Goal: Task Accomplishment & Management: Manage account settings

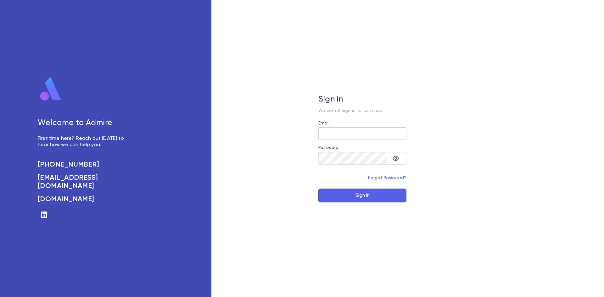
type input "**********"
click at [367, 188] on form "**********" at bounding box center [362, 162] width 88 height 82
click at [367, 195] on button "Sign In" at bounding box center [362, 196] width 88 height 14
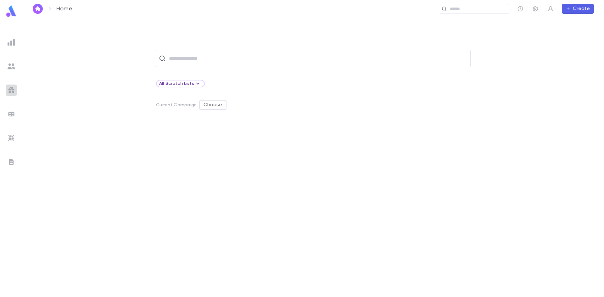
click at [9, 93] on img at bounding box center [12, 91] width 8 height 8
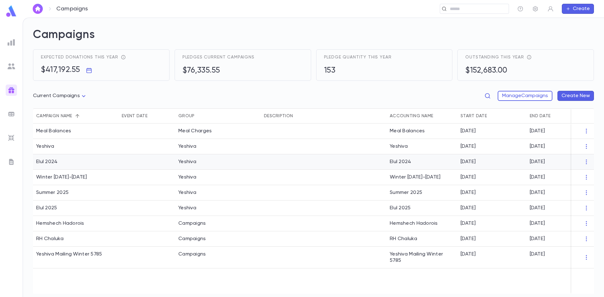
click at [223, 160] on div "Yeshiva" at bounding box center [218, 161] width 86 height 15
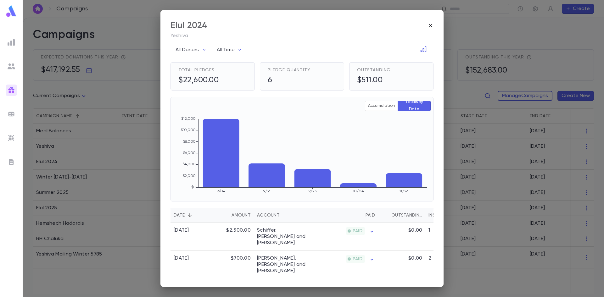
click at [429, 28] on icon "button" at bounding box center [430, 25] width 6 height 6
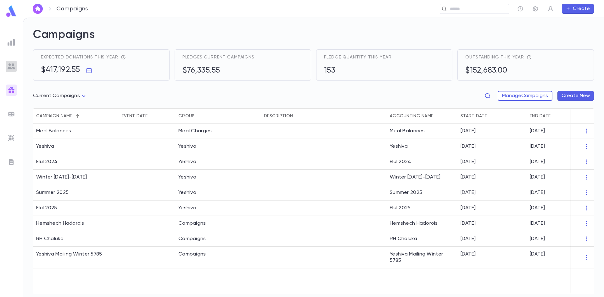
click at [14, 64] on img at bounding box center [12, 67] width 8 height 8
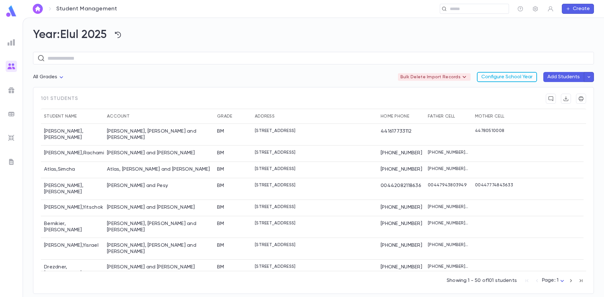
click at [523, 76] on button "Configure School Year" at bounding box center [507, 77] width 60 height 10
click at [592, 76] on button "button" at bounding box center [589, 77] width 10 height 10
click at [534, 51] on div at bounding box center [302, 148] width 604 height 297
click at [510, 79] on button "Configure School Year" at bounding box center [507, 77] width 60 height 10
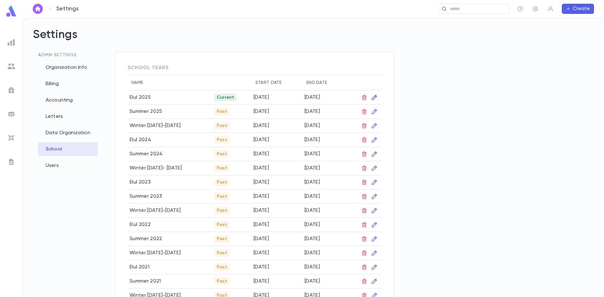
click at [375, 97] on icon "button" at bounding box center [374, 97] width 5 height 5
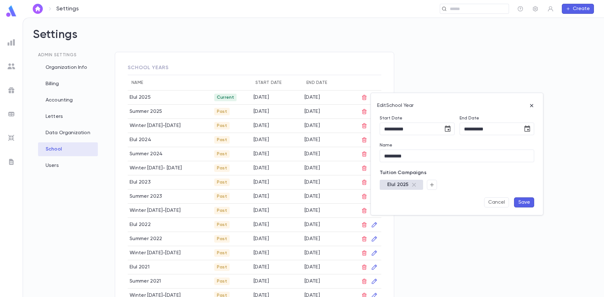
click at [412, 87] on div at bounding box center [302, 148] width 604 height 297
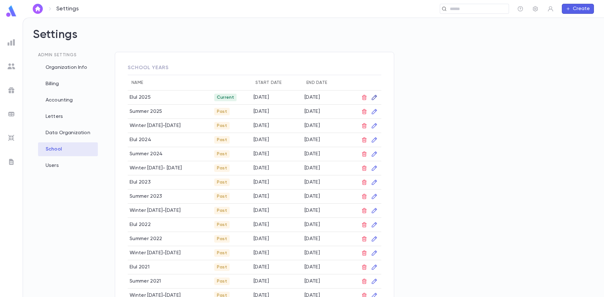
click at [376, 98] on icon "button" at bounding box center [374, 97] width 6 height 6
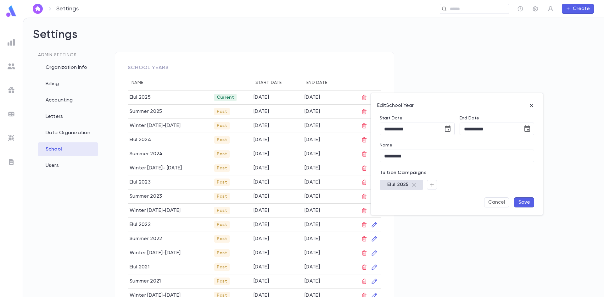
click at [437, 226] on div at bounding box center [302, 148] width 604 height 297
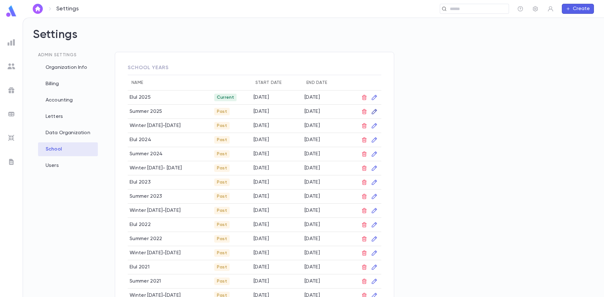
click at [374, 110] on icon "button" at bounding box center [374, 112] width 6 height 6
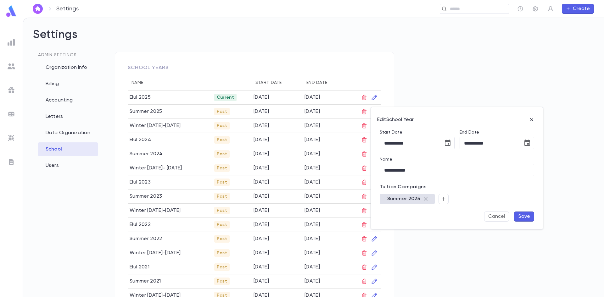
click at [450, 61] on div at bounding box center [302, 148] width 604 height 297
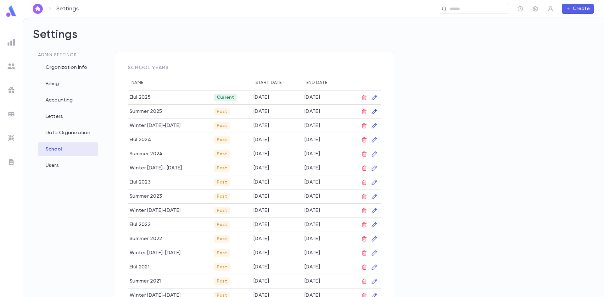
click at [378, 109] on button "button" at bounding box center [374, 112] width 10 height 10
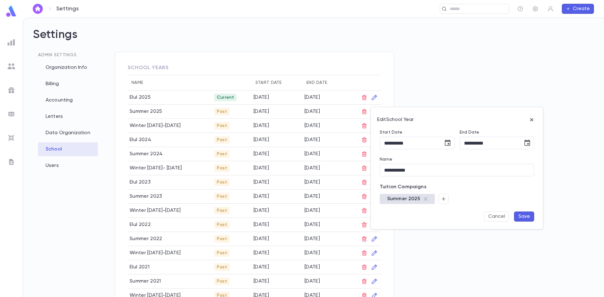
click at [527, 50] on div at bounding box center [302, 148] width 604 height 297
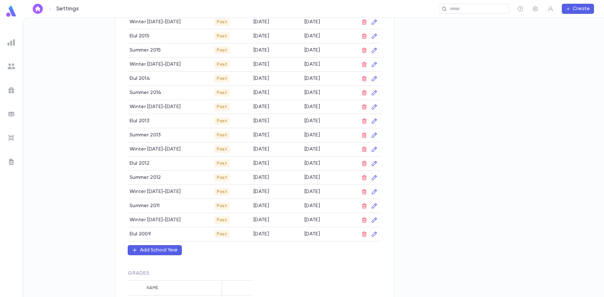
scroll to position [512, 0]
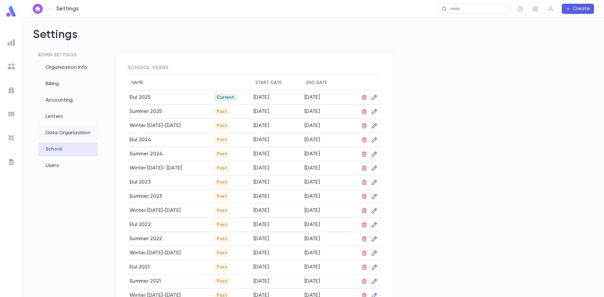
click at [66, 134] on div "Data Organization" at bounding box center [68, 133] width 60 height 14
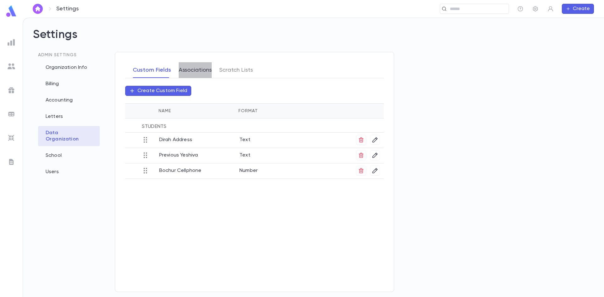
click at [201, 64] on button "Associations" at bounding box center [195, 70] width 33 height 16
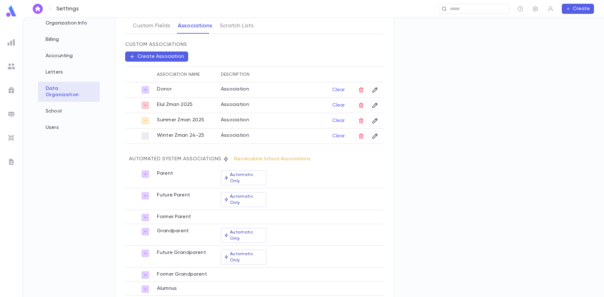
scroll to position [59, 0]
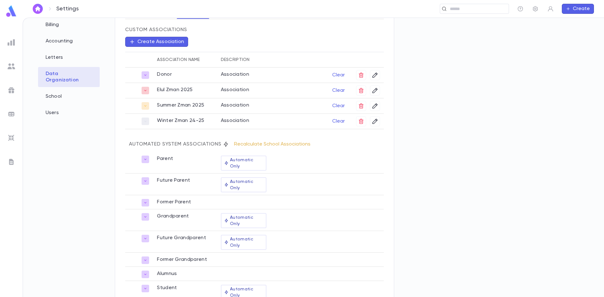
click at [265, 145] on button "Recalculate School Associations" at bounding box center [272, 144] width 84 height 10
click at [232, 198] on div at bounding box center [271, 198] width 100 height 1
click at [145, 202] on icon "button" at bounding box center [145, 202] width 2 height 1
click at [145, 191] on div at bounding box center [302, 148] width 604 height 297
click at [214, 195] on td "Former Parent" at bounding box center [185, 202] width 64 height 14
